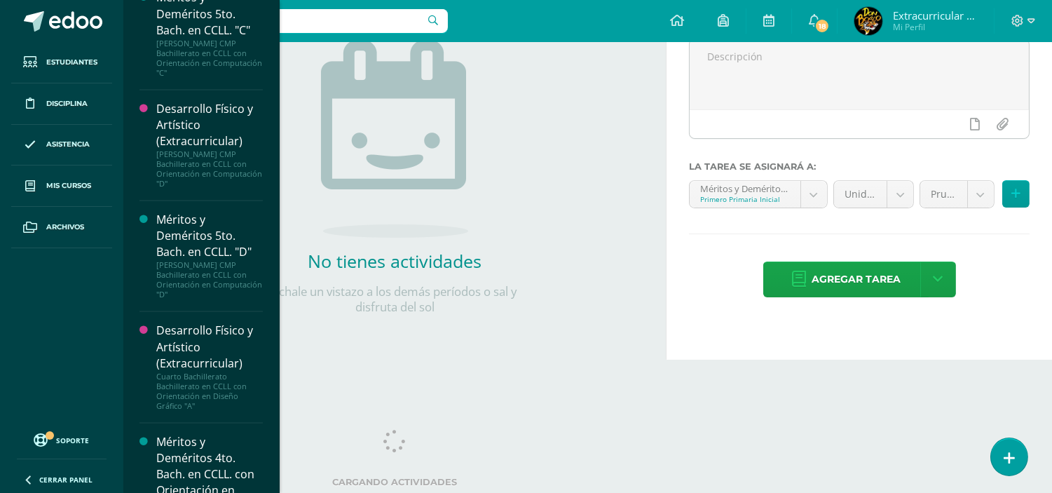
scroll to position [5182, 0]
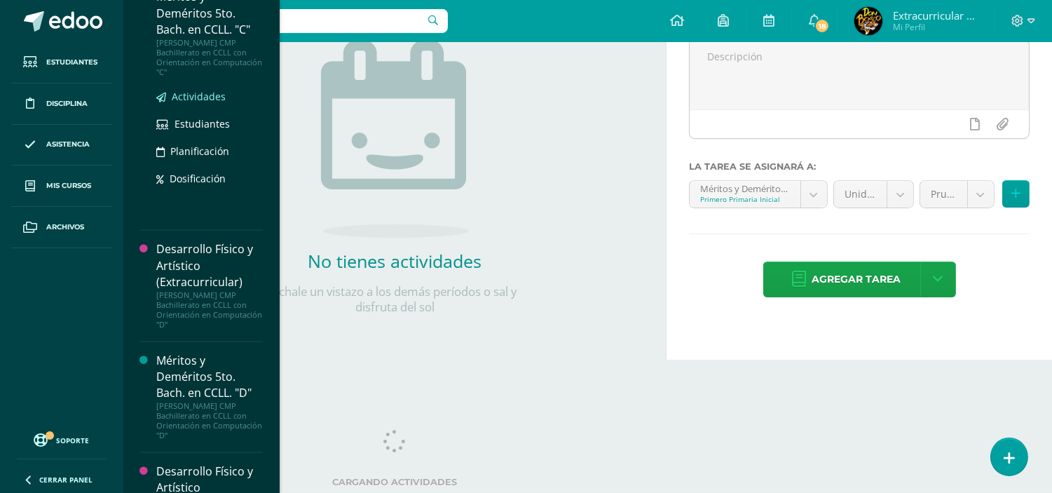
click at [205, 103] on span "Actividades" at bounding box center [199, 96] width 54 height 13
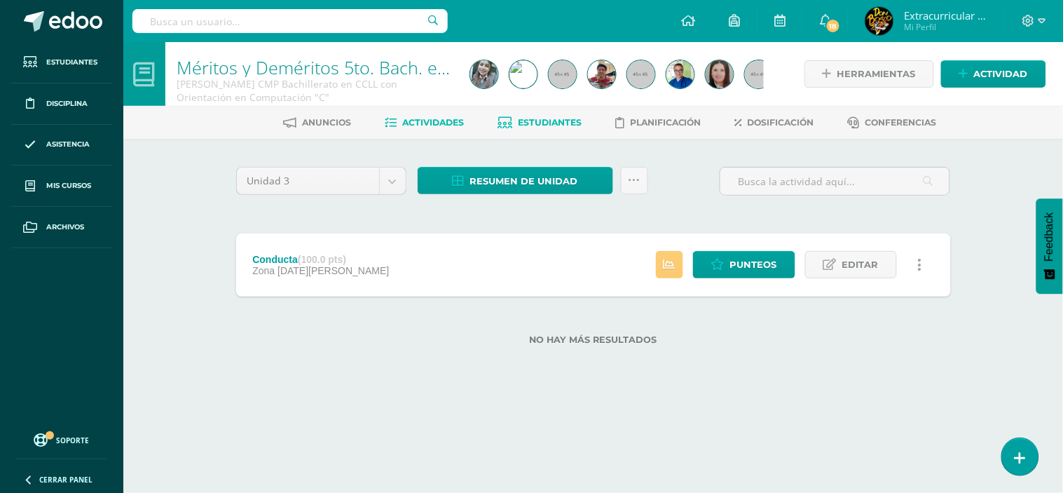
click at [558, 122] on span "Estudiantes" at bounding box center [550, 122] width 64 height 11
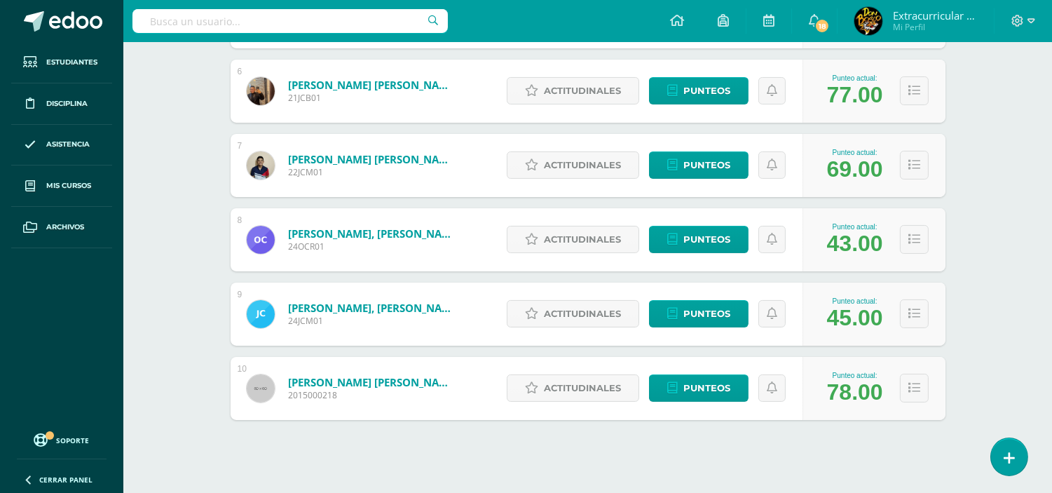
scroll to position [631, 0]
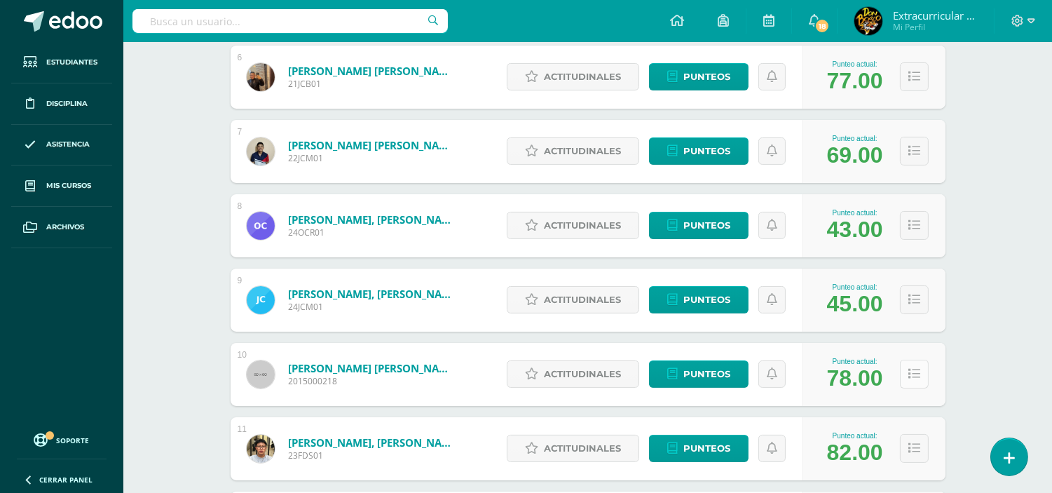
click at [914, 372] on icon at bounding box center [914, 374] width 12 height 12
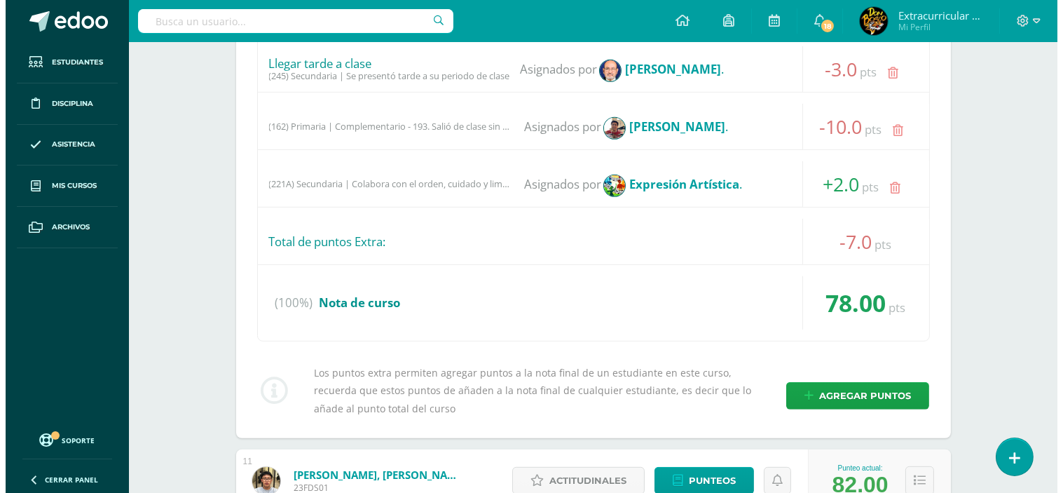
scroll to position [1335, 0]
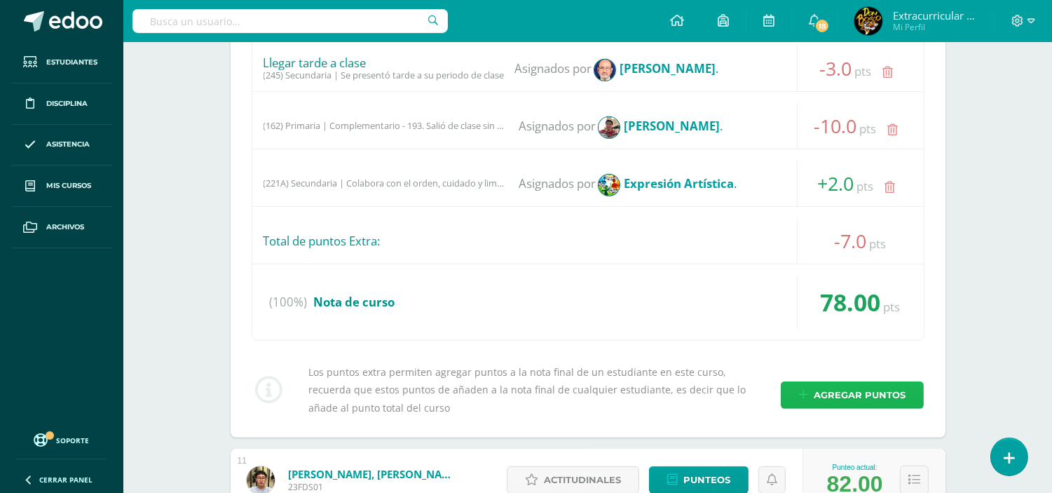
click at [874, 387] on span "Agregar puntos" at bounding box center [859, 395] width 92 height 26
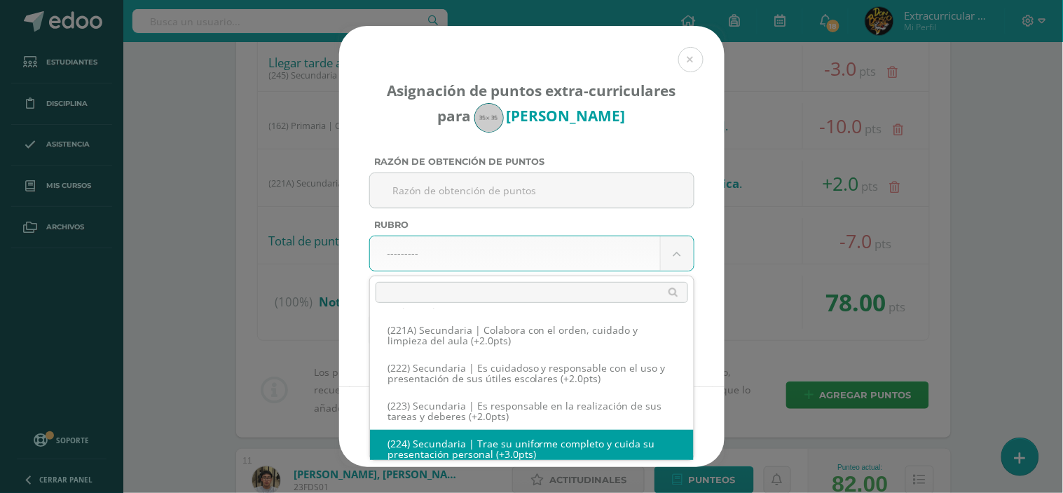
scroll to position [9833, 0]
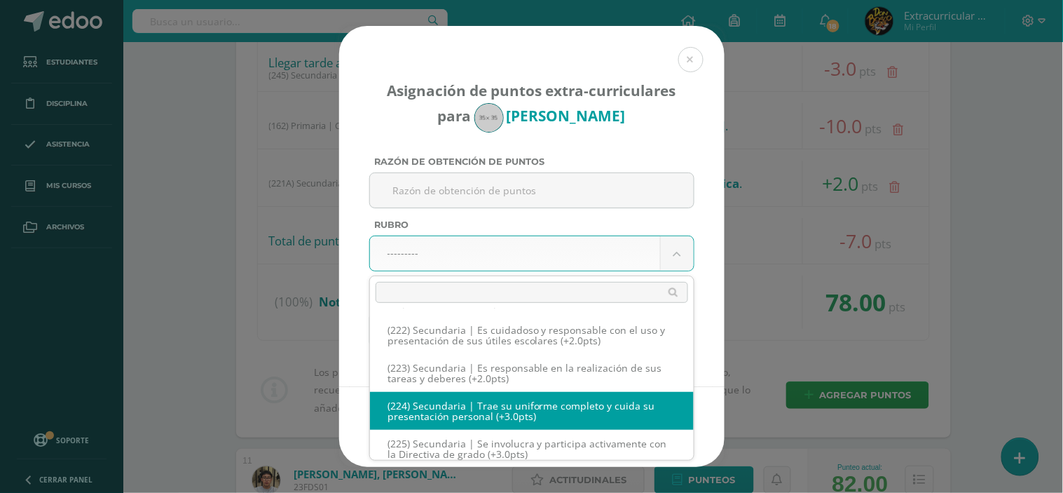
select select "255"
type input "3"
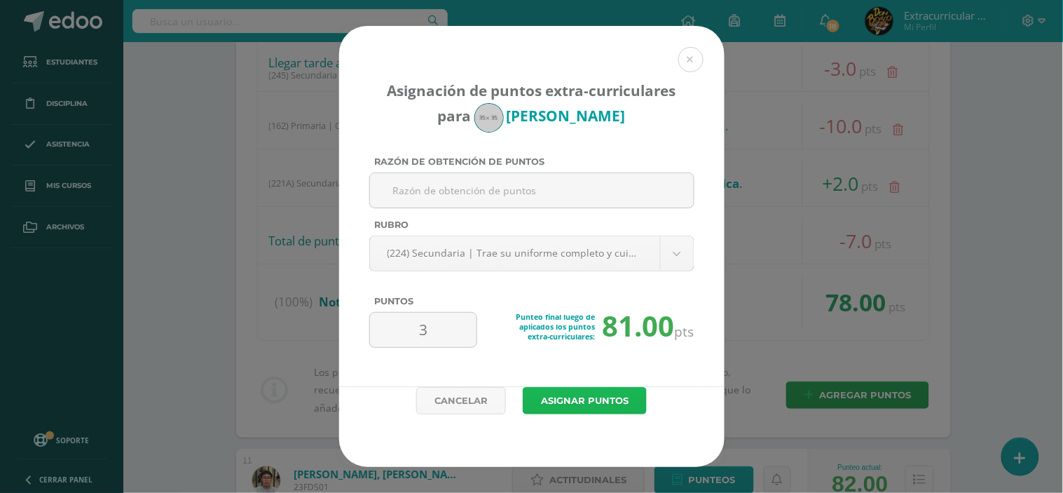
click at [576, 394] on button "Asignar puntos" at bounding box center [585, 400] width 124 height 27
